Goal: Find specific page/section: Find specific page/section

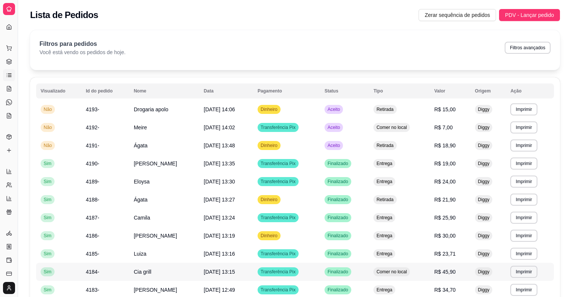
scroll to position [67, 0]
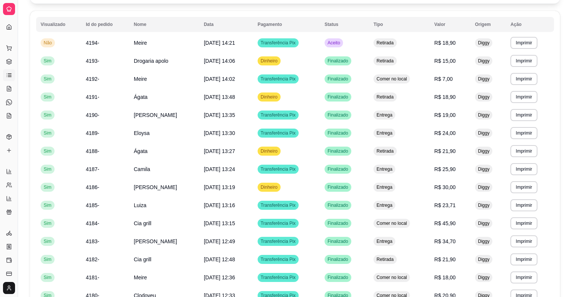
click at [21, 58] on div "**********" at bounding box center [295, 283] width 554 height 649
click at [17, 58] on button "Toggle Sidebar" at bounding box center [18, 148] width 6 height 297
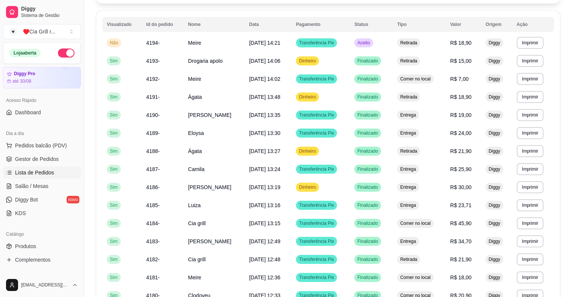
click at [58, 51] on button "button" at bounding box center [66, 52] width 17 height 9
click at [81, 173] on button "Toggle Sidebar" at bounding box center [84, 148] width 6 height 297
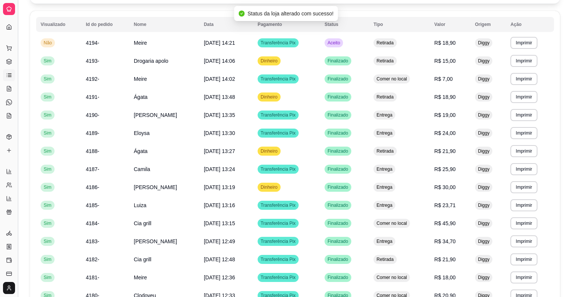
click at [18, 163] on button "Toggle Sidebar" at bounding box center [18, 148] width 6 height 297
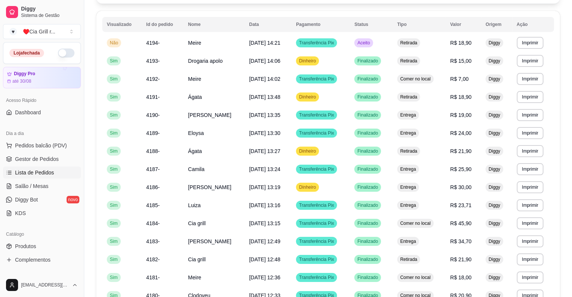
click at [77, 267] on div "Catálogo Produtos Complementos" at bounding box center [42, 247] width 84 height 44
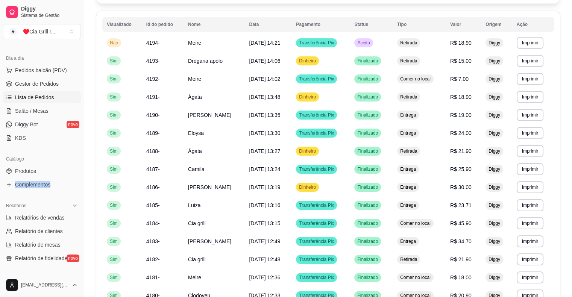
scroll to position [90, 0]
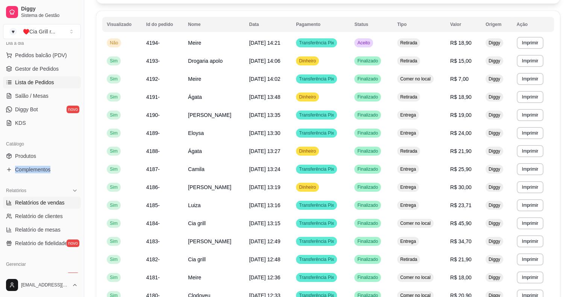
click at [40, 202] on span "Relatórios de vendas" at bounding box center [40, 203] width 50 height 8
